Goal: Task Accomplishment & Management: Use online tool/utility

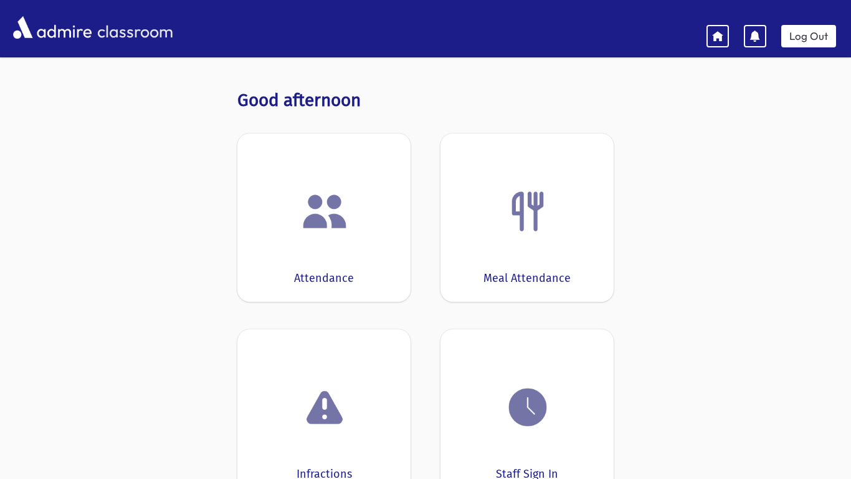
click at [322, 207] on img at bounding box center [324, 211] width 47 height 47
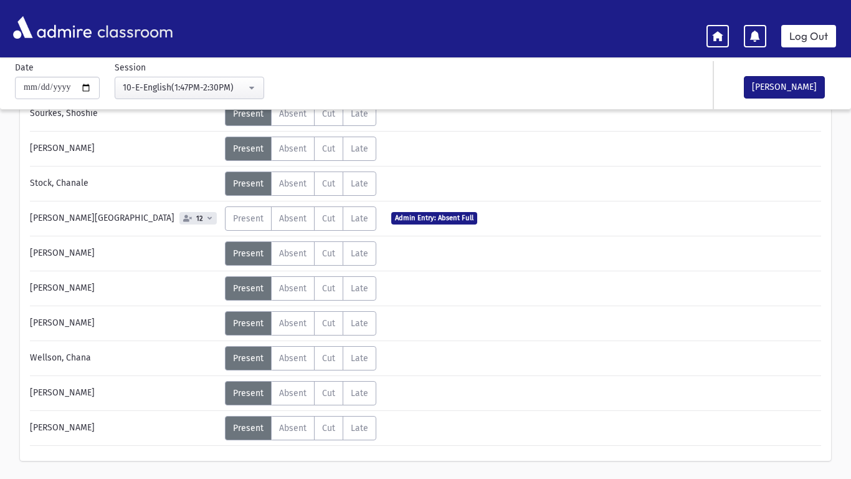
scroll to position [803, 0]
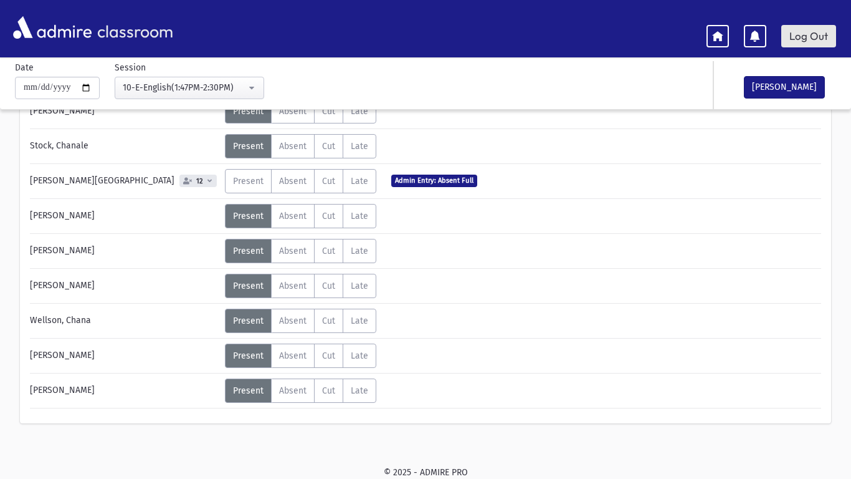
click at [813, 34] on link "Log Out" at bounding box center [809, 36] width 55 height 22
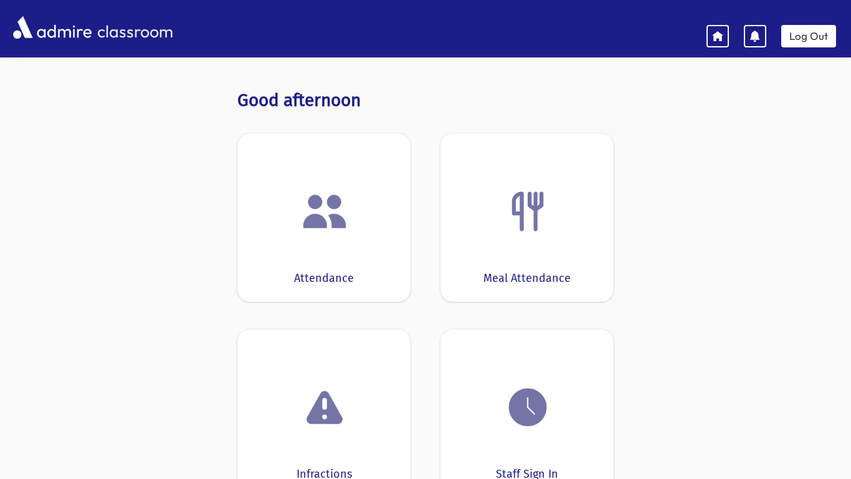
click at [374, 209] on div at bounding box center [324, 211] width 135 height 47
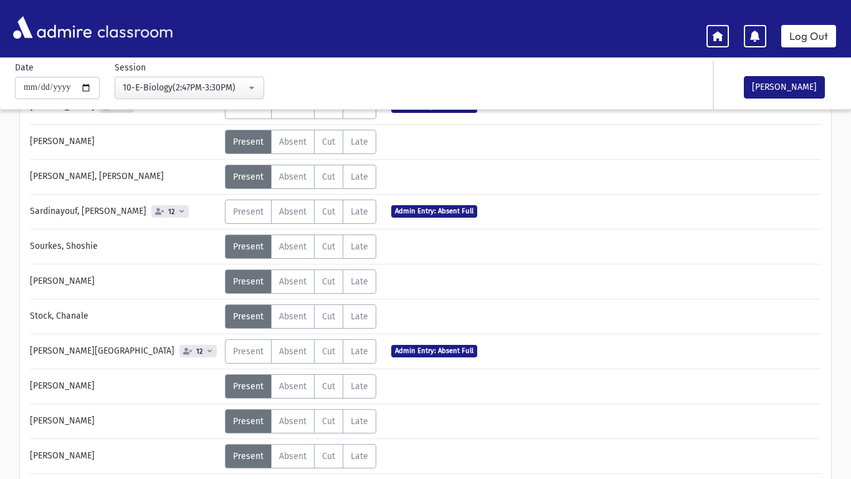
scroll to position [602, 0]
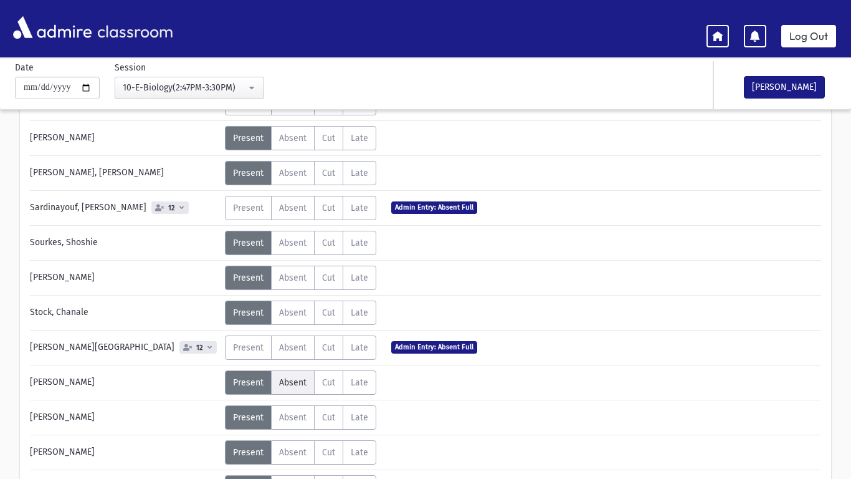
click at [280, 385] on span "Absent" at bounding box center [292, 382] width 27 height 11
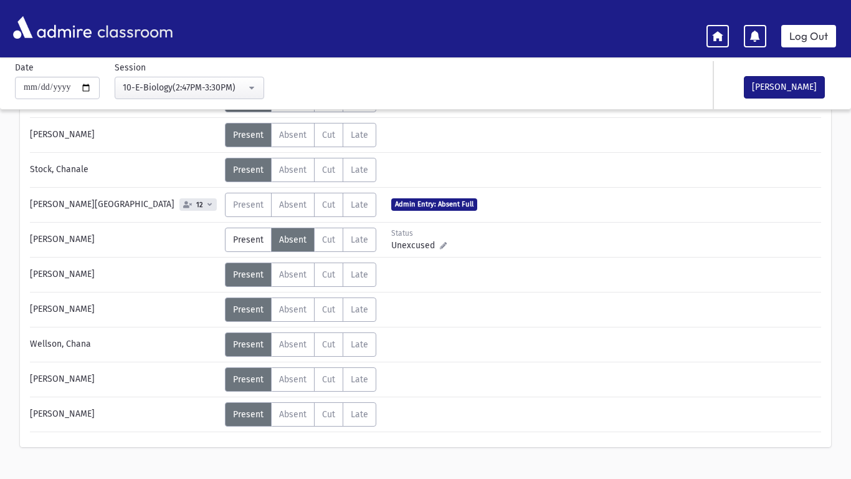
scroll to position [752, 0]
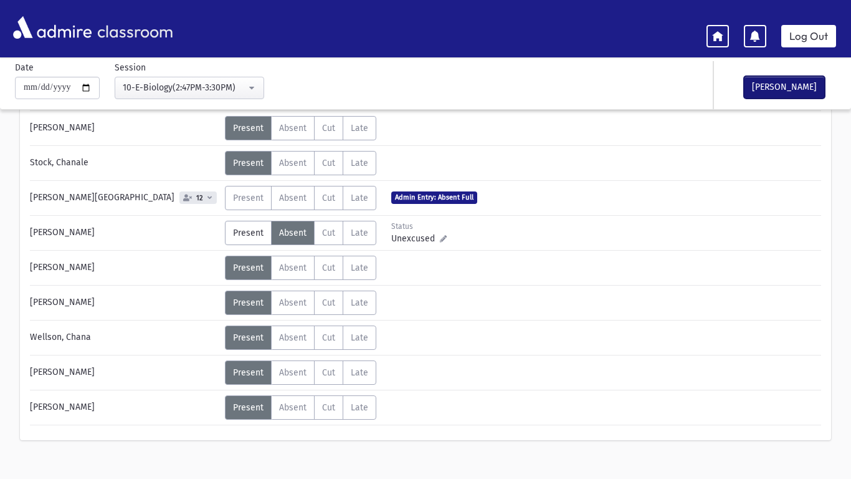
click at [768, 90] on button "[PERSON_NAME]" at bounding box center [784, 87] width 81 height 22
click at [802, 45] on link "Log Out" at bounding box center [809, 36] width 55 height 22
